Goal: Navigation & Orientation: Find specific page/section

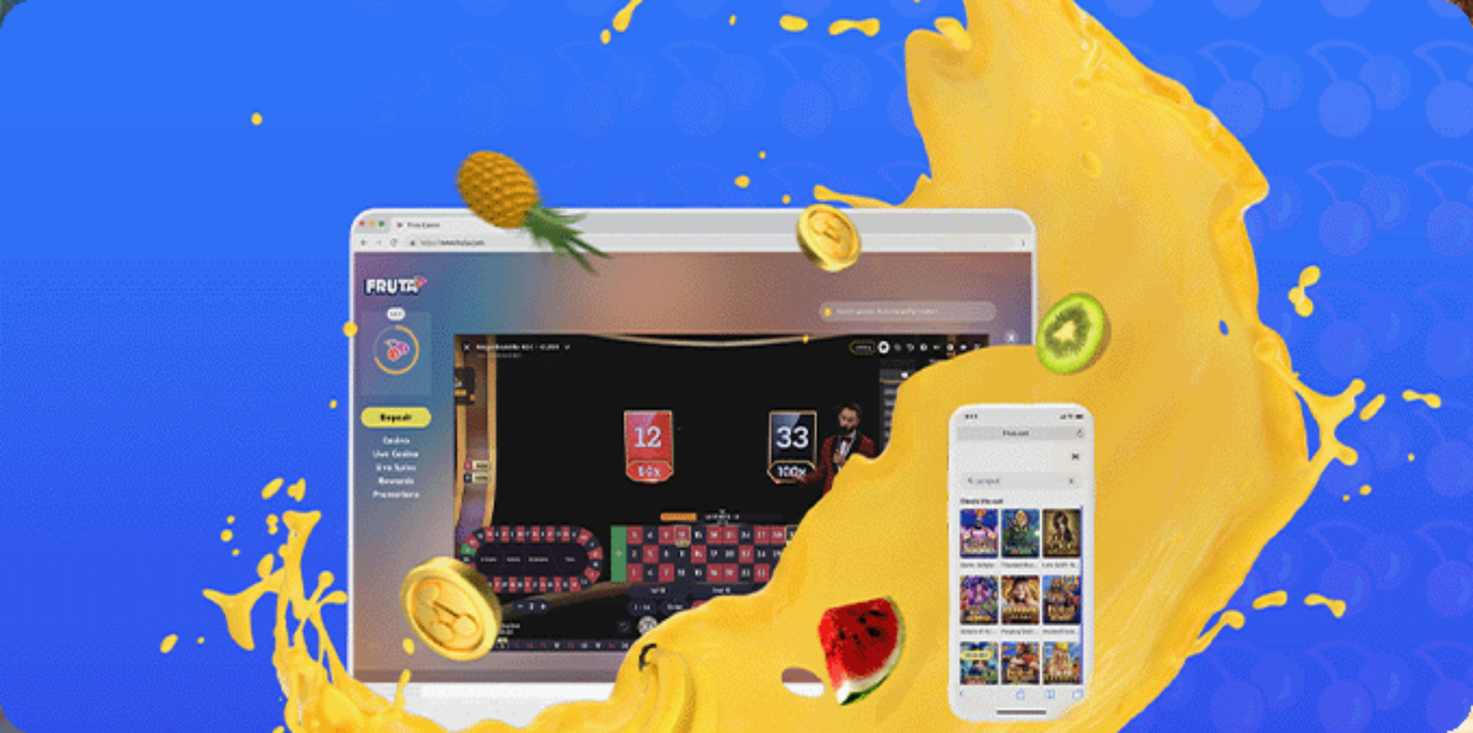
click at [35, 46] on span "Talletus" at bounding box center [22, 41] width 26 height 9
click at [88, 48] on button "Kirjaudu" at bounding box center [79, 42] width 37 height 12
click at [59, 190] on span "Palkkiot" at bounding box center [45, 186] width 27 height 9
click at [9, 230] on span "chevron-left icon" at bounding box center [9, 230] width 0 height 0
